Goal: Find specific page/section

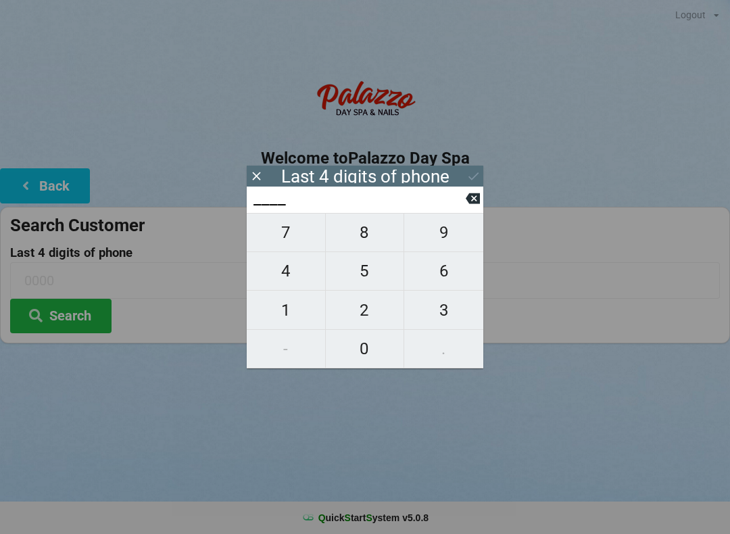
click at [375, 237] on span "8" at bounding box center [365, 232] width 78 height 28
type input "8___"
click at [373, 238] on span "8" at bounding box center [365, 232] width 78 height 28
type input "88__"
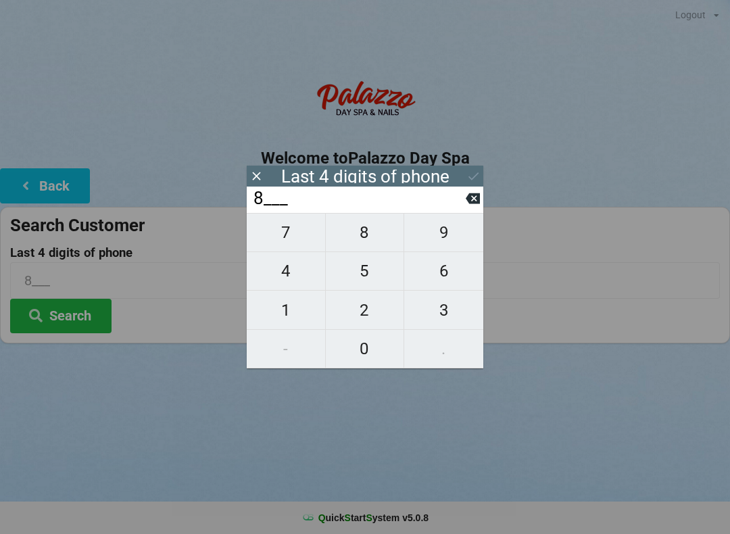
type input "88__"
click at [372, 239] on span "8" at bounding box center [365, 232] width 78 height 28
type input "888_"
click at [448, 316] on span "3" at bounding box center [443, 310] width 79 height 28
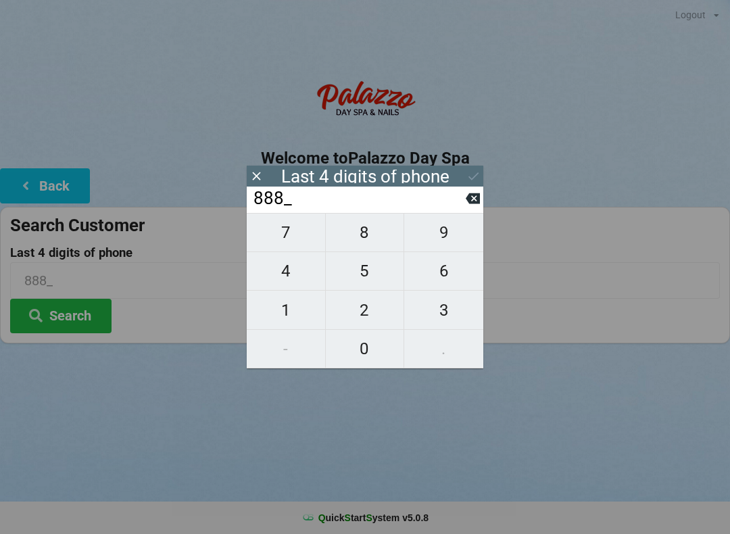
type input "8883"
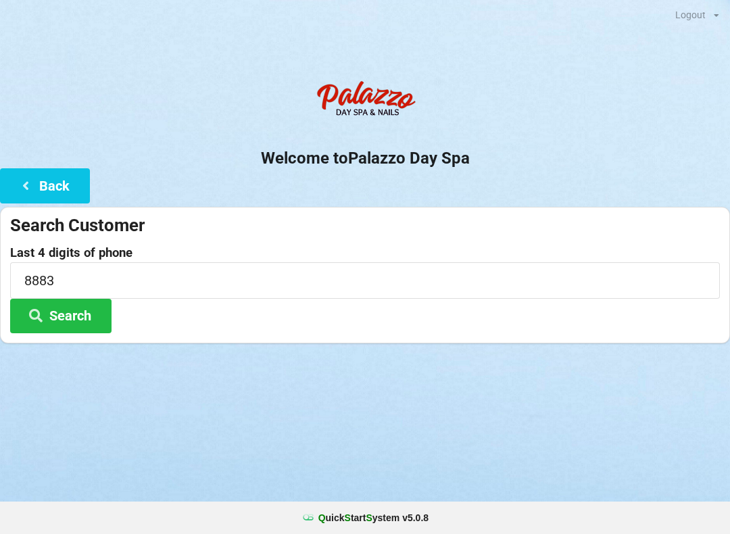
click at [636, 422] on div "Logout Logout Sign-In Welcome to Palazzo Day Spa Back Search Customer Last 4 di…" at bounding box center [365, 267] width 730 height 534
click at [80, 317] on button "Search" at bounding box center [60, 316] width 101 height 34
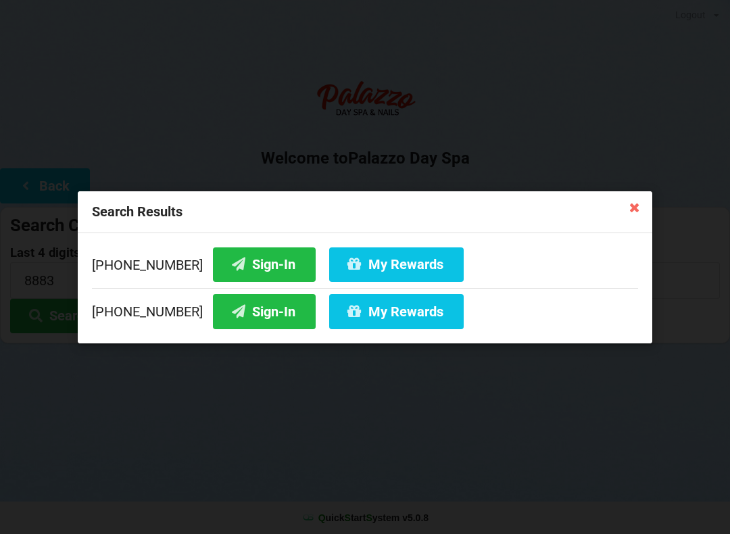
click at [232, 260] on button "Sign-In" at bounding box center [264, 264] width 103 height 34
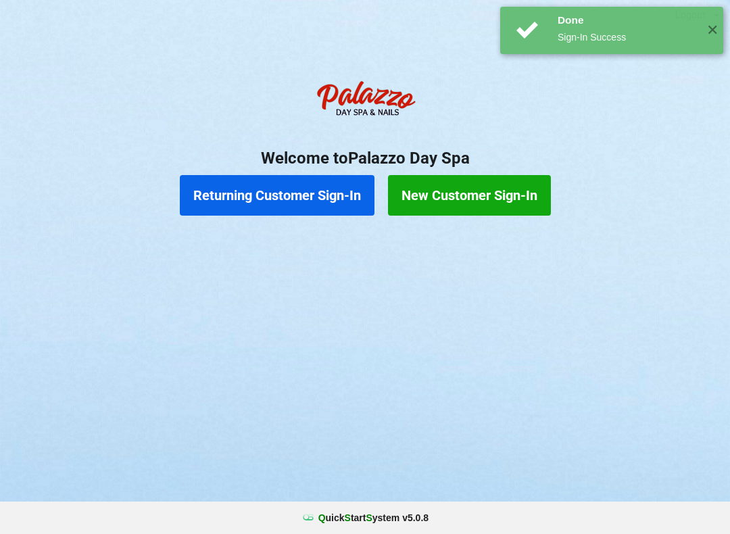
click at [719, 20] on div "✕" at bounding box center [712, 30] width 22 height 47
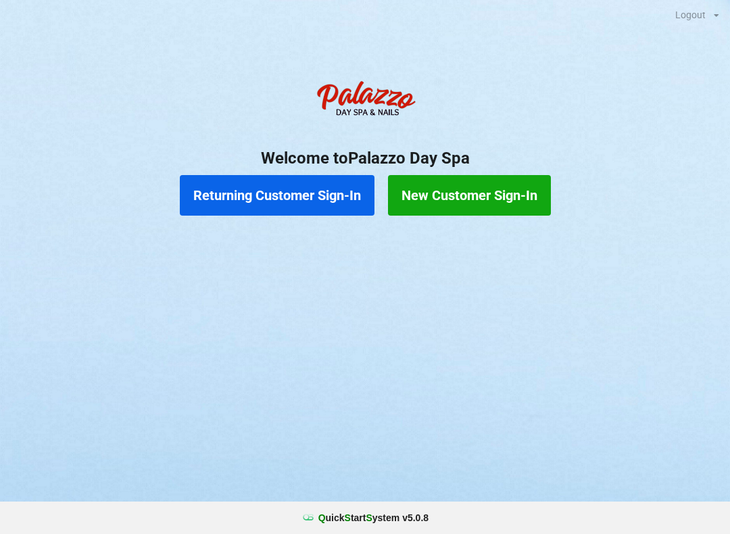
click at [277, 196] on button "Returning Customer Sign-In" at bounding box center [277, 195] width 195 height 41
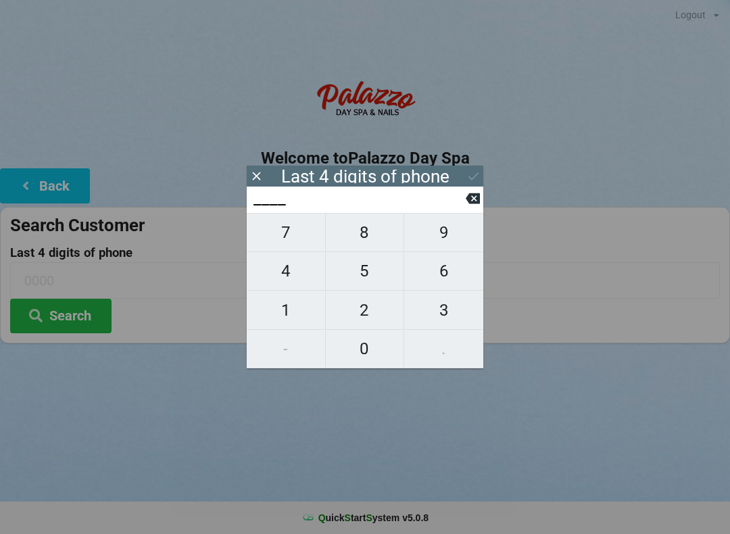
click at [364, 243] on span "8" at bounding box center [365, 232] width 78 height 28
type input "8___"
click at [363, 245] on span "8" at bounding box center [365, 232] width 78 height 28
type input "88__"
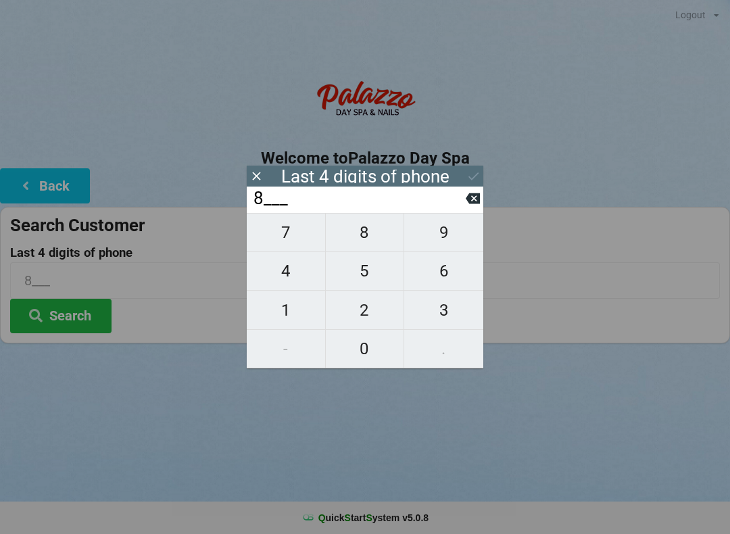
type input "88__"
click at [368, 242] on span "8" at bounding box center [365, 232] width 78 height 28
type input "888_"
click at [443, 312] on span "3" at bounding box center [443, 310] width 79 height 28
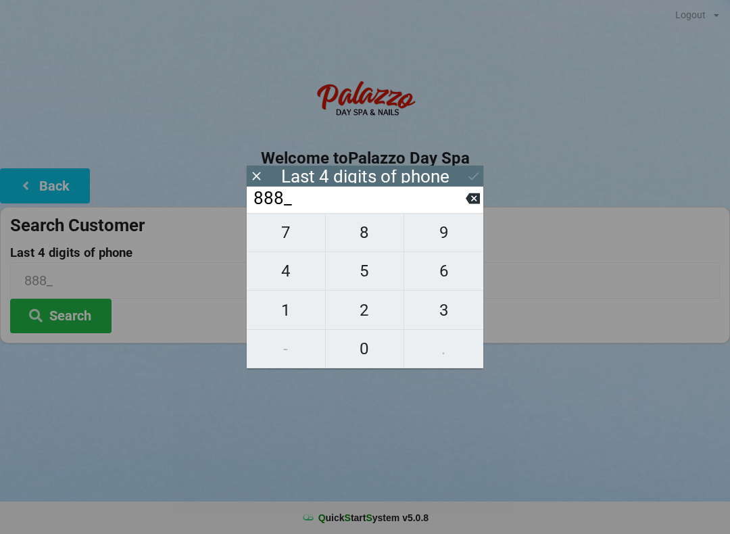
type input "8883"
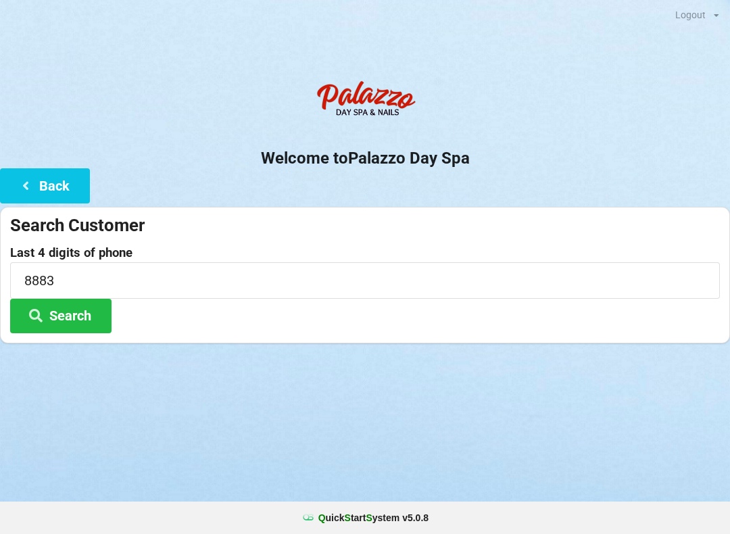
click at [49, 309] on button "Search" at bounding box center [60, 316] width 101 height 34
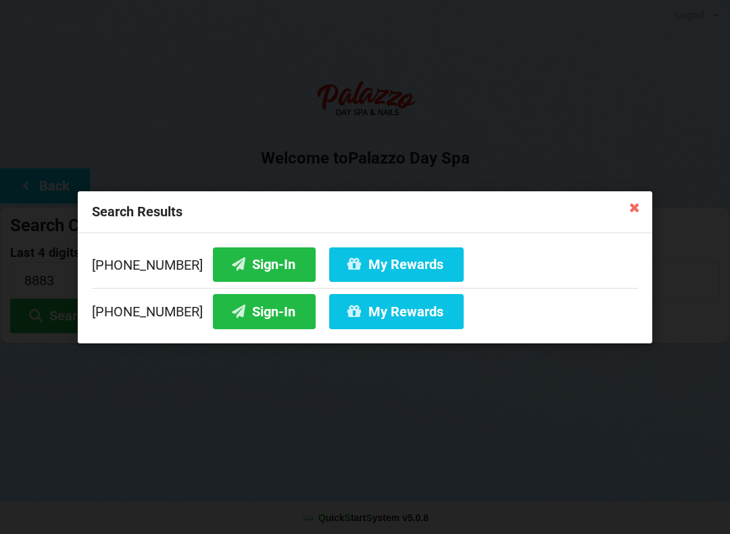
click at [375, 262] on button "My Rewards" at bounding box center [396, 264] width 134 height 34
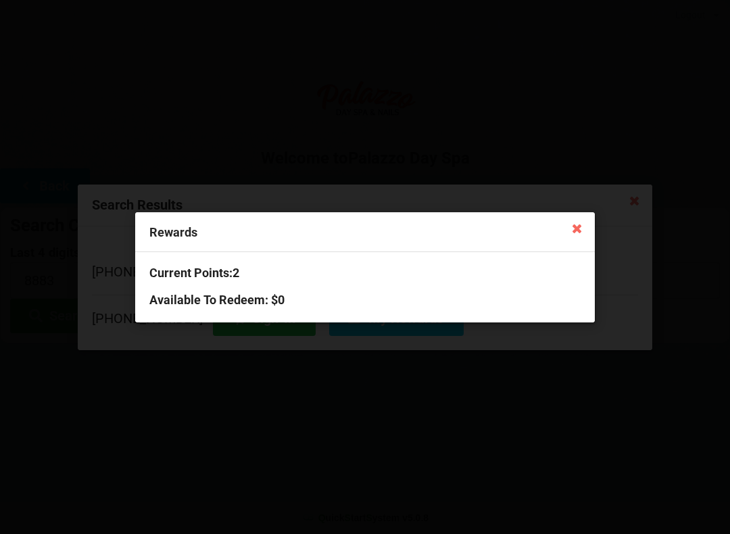
click at [576, 226] on icon at bounding box center [577, 228] width 22 height 22
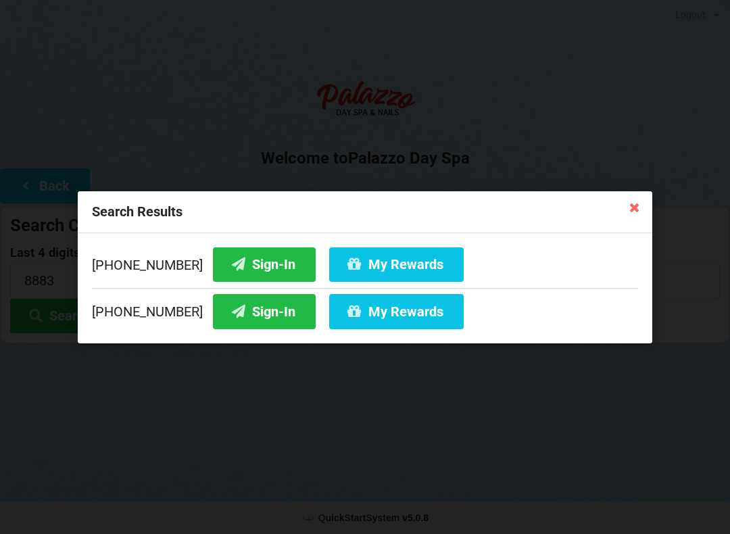
click at [628, 197] on icon at bounding box center [635, 207] width 22 height 22
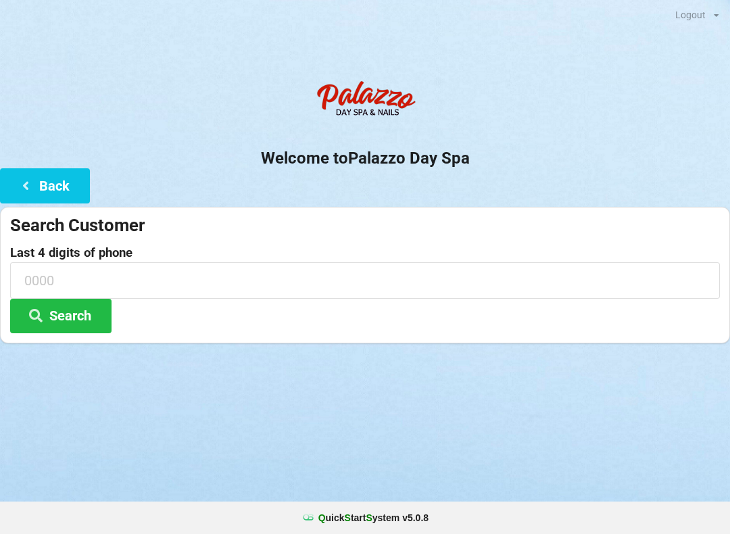
click at [26, 186] on icon at bounding box center [26, 184] width 16 height 11
